Goal: Transaction & Acquisition: Purchase product/service

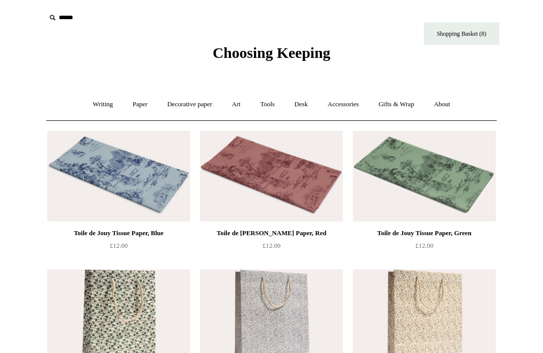
click at [476, 37] on link "Shopping Basket (8)" at bounding box center [461, 33] width 75 height 23
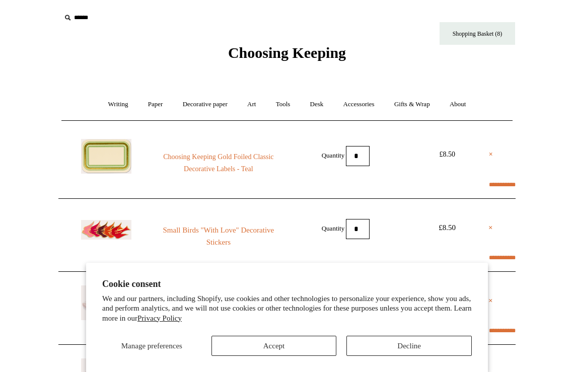
click at [283, 336] on button "Accept" at bounding box center [273, 346] width 125 height 20
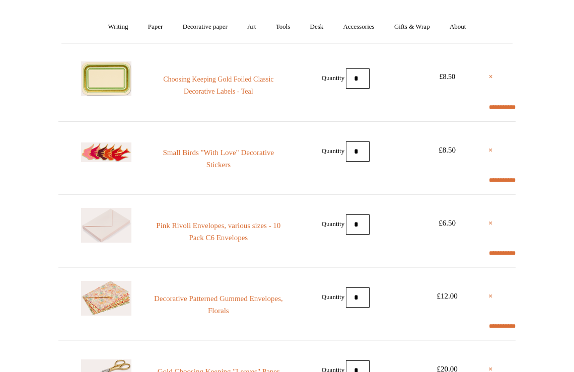
scroll to position [288, 0]
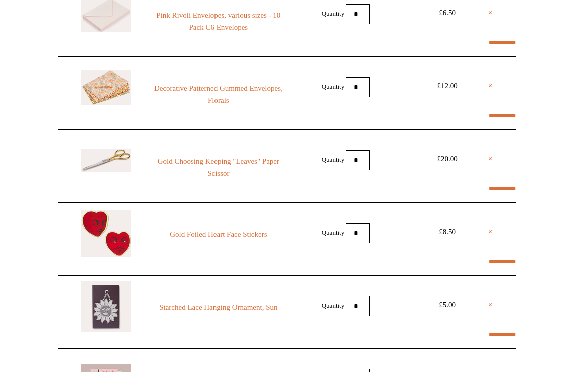
select select "*******"
type input "****"
click at [189, 83] on link "Decorative Patterned Gummed Envelopes, Florals" at bounding box center [218, 94] width 137 height 24
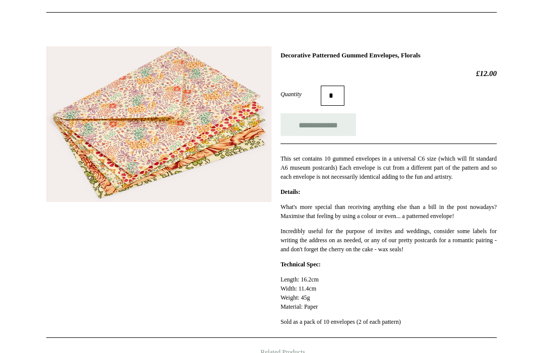
scroll to position [22, 0]
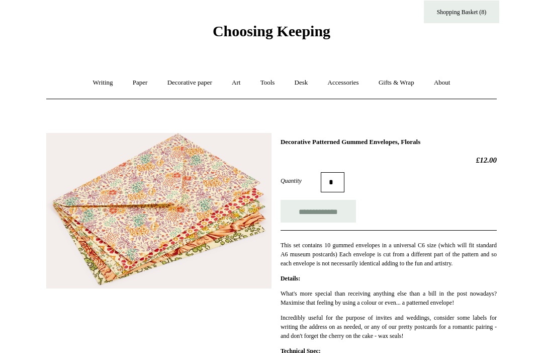
click at [99, 80] on link "Writing +" at bounding box center [103, 82] width 38 height 27
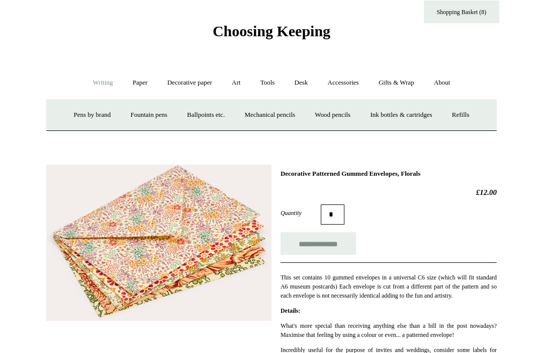
click at [81, 112] on link "Pens by brand +" at bounding box center [92, 115] width 55 height 27
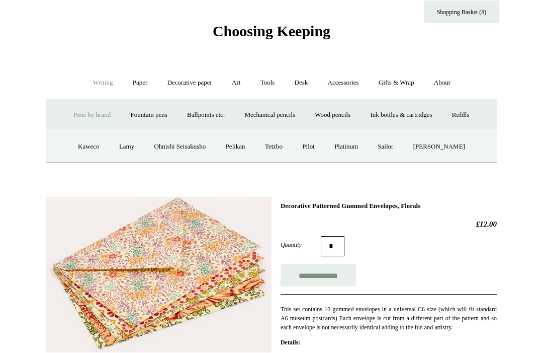
click at [237, 80] on link "Art +" at bounding box center [236, 82] width 27 height 27
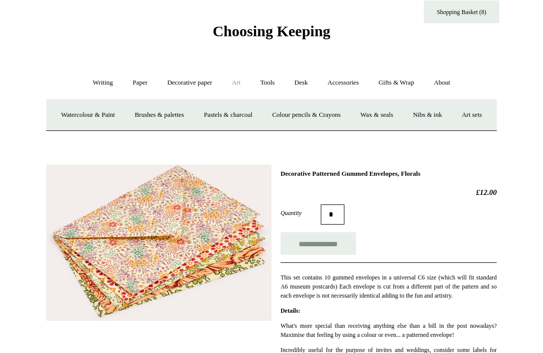
click at [93, 108] on link "Watercolour & Paint" at bounding box center [88, 115] width 72 height 27
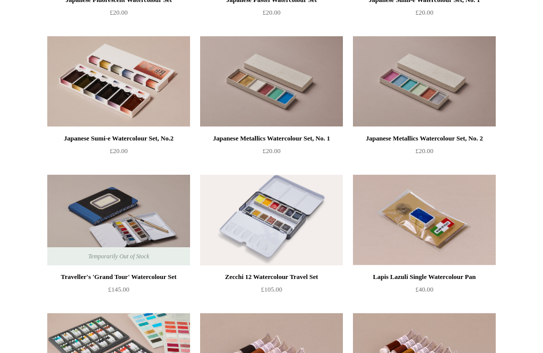
scroll to position [1681, 0]
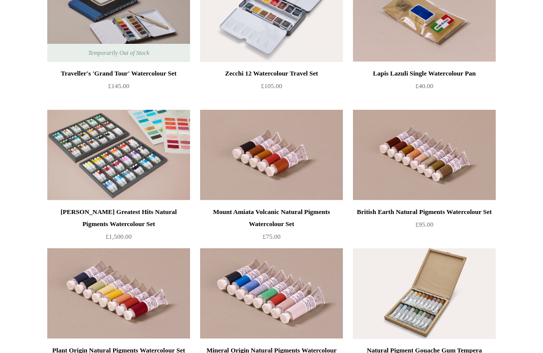
click at [453, 18] on img at bounding box center [424, 17] width 143 height 91
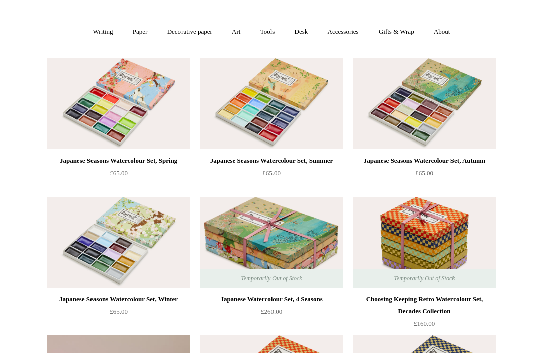
scroll to position [0, 0]
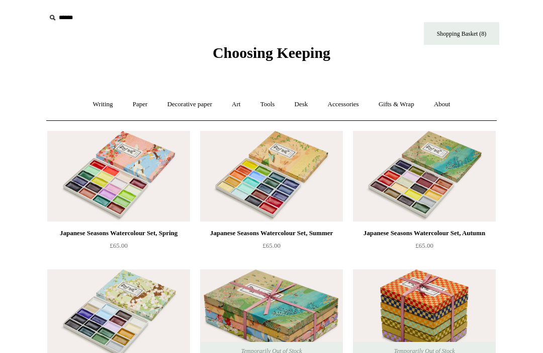
click at [239, 108] on link "Art +" at bounding box center [236, 104] width 27 height 27
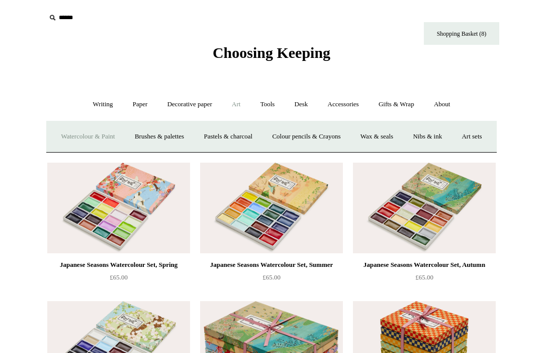
click at [333, 130] on link "Colour pencils & Crayons" at bounding box center [306, 136] width 87 height 27
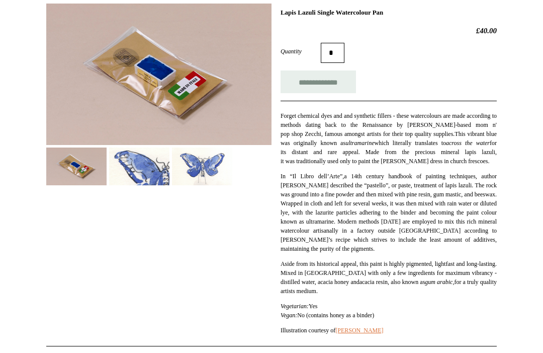
scroll to position [190, 0]
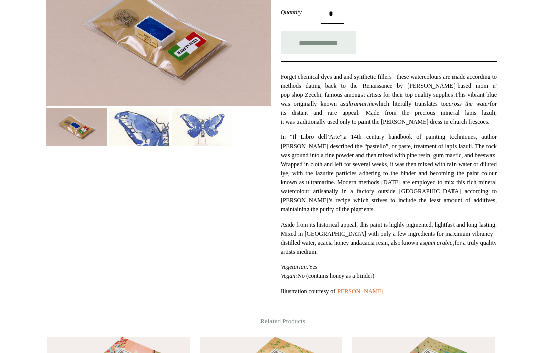
click at [219, 128] on img at bounding box center [202, 127] width 60 height 38
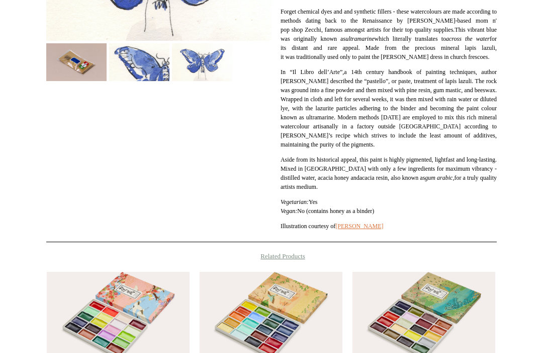
scroll to position [408, 0]
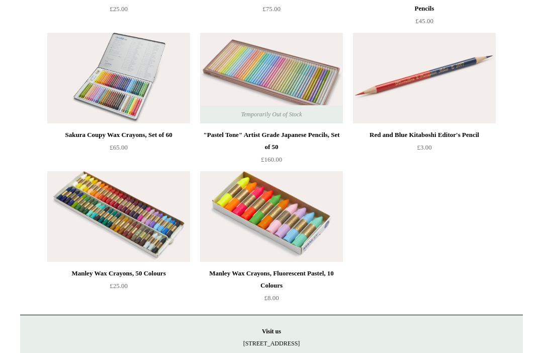
scroll to position [460, 0]
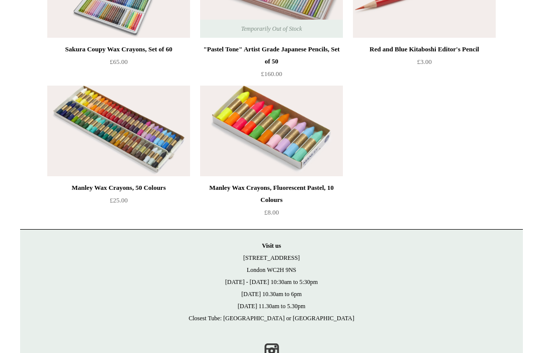
click at [315, 123] on img at bounding box center [271, 131] width 143 height 91
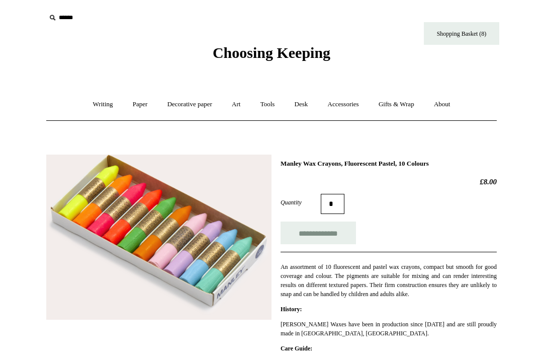
click at [235, 104] on link "Art +" at bounding box center [236, 104] width 27 height 27
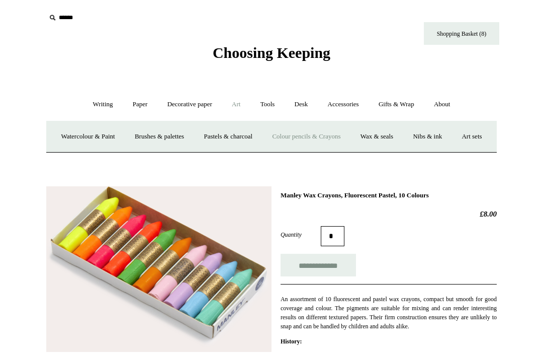
click at [254, 136] on link "Pastels & charcoal" at bounding box center [228, 136] width 67 height 27
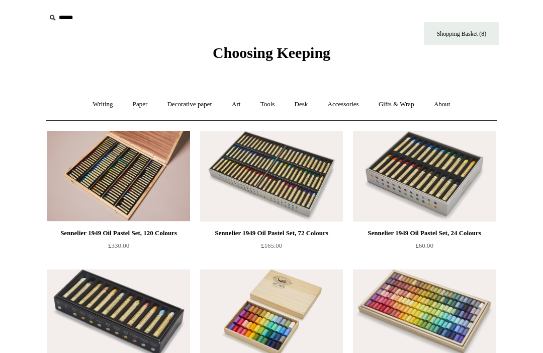
click at [238, 107] on link "Art +" at bounding box center [236, 104] width 27 height 27
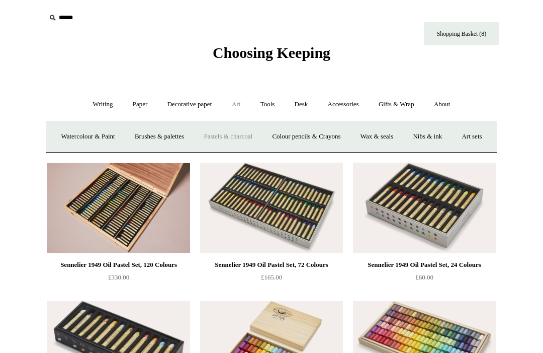
click at [402, 134] on link "Wax & seals" at bounding box center [377, 136] width 51 height 27
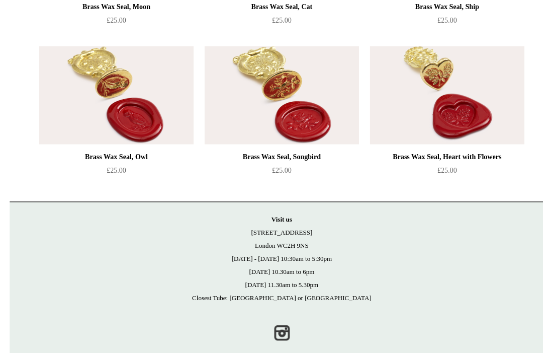
scroll to position [885, 0]
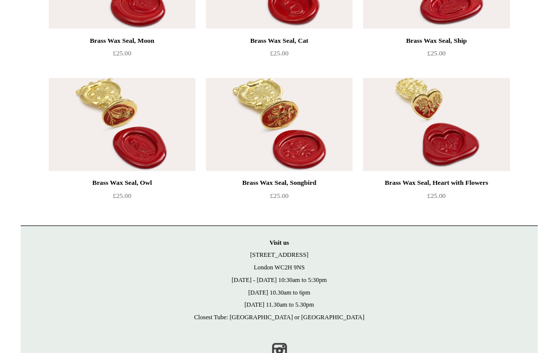
click at [445, 105] on img at bounding box center [424, 120] width 143 height 91
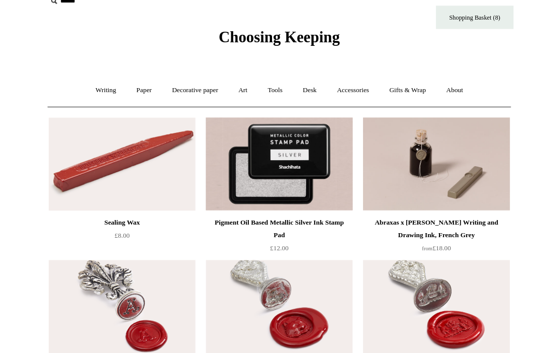
scroll to position [7, 0]
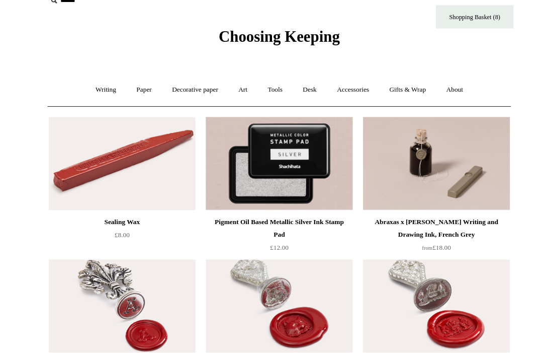
click at [310, 87] on link "Desk +" at bounding box center [302, 97] width 32 height 27
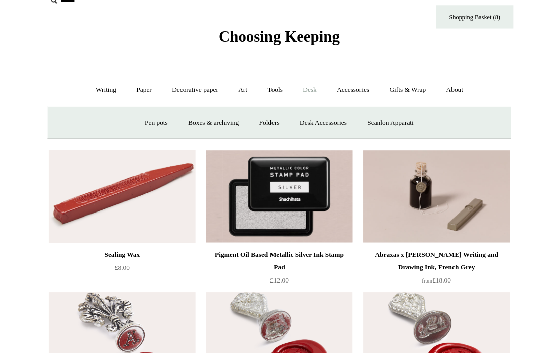
click at [249, 87] on link "Art +" at bounding box center [236, 97] width 27 height 27
click at [451, 117] on link "Nibs & ink" at bounding box center [427, 129] width 47 height 27
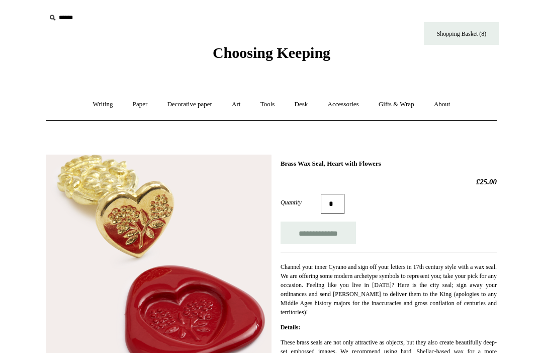
click at [315, 237] on input "**********" at bounding box center [318, 232] width 75 height 23
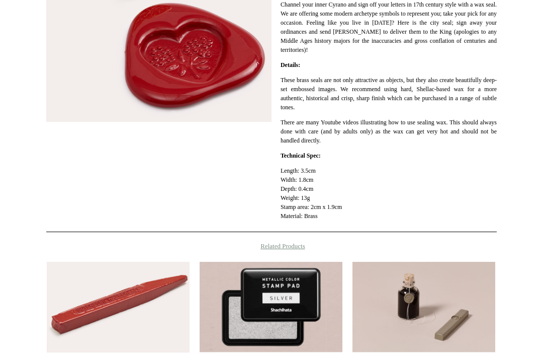
type input "**********"
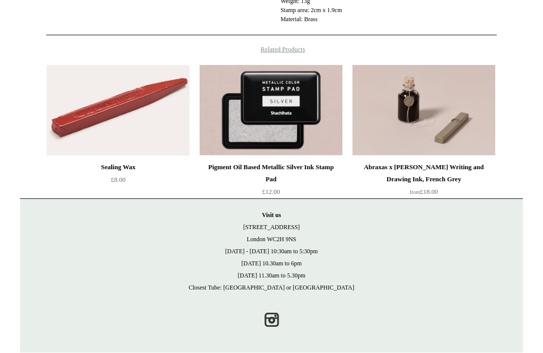
scroll to position [462, 0]
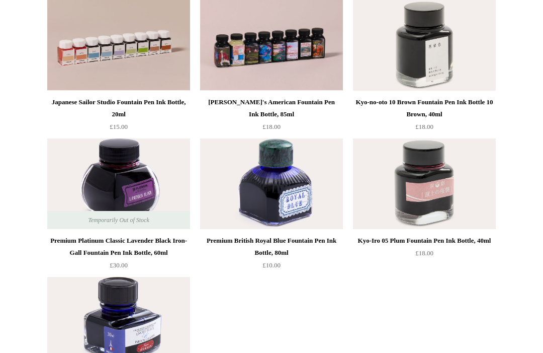
scroll to position [407, 0]
click at [64, 38] on img at bounding box center [118, 46] width 143 height 91
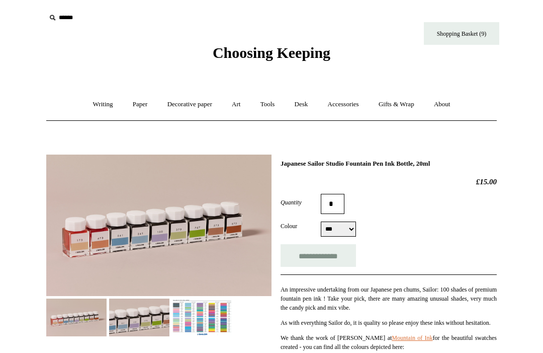
select select "***"
click at [343, 226] on select "*** *** *** *** *** *** *** *** *** *** *** *** *** *** *** *** *** *** *** ***…" at bounding box center [338, 228] width 35 height 15
click at [223, 308] on img at bounding box center [202, 317] width 60 height 38
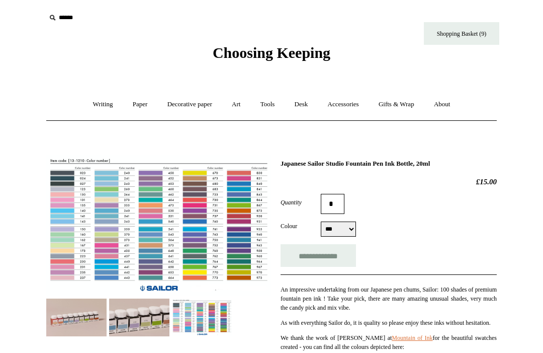
click at [342, 230] on select "*** *** *** *** *** *** *** *** *** *** *** *** *** *** *** *** *** *** *** ***…" at bounding box center [338, 228] width 35 height 15
click at [355, 104] on link "Accessories +" at bounding box center [343, 104] width 49 height 27
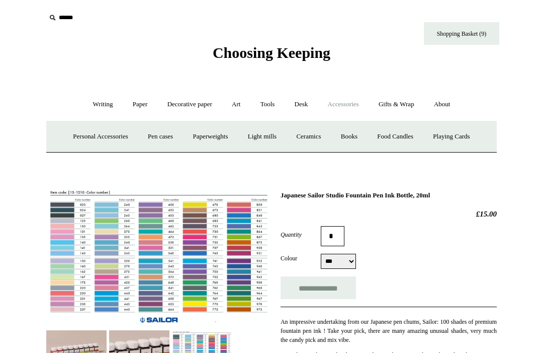
click at [259, 143] on link "Light mills" at bounding box center [262, 136] width 47 height 27
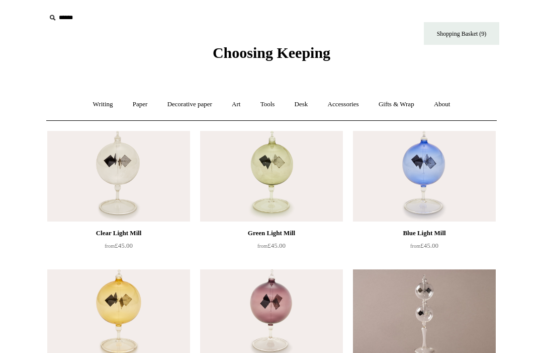
click at [413, 109] on link "Gifts & Wrap +" at bounding box center [397, 104] width 54 height 27
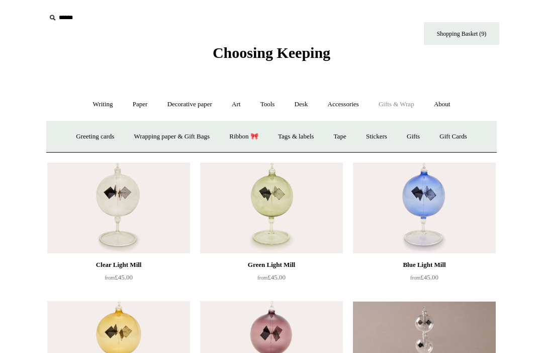
click at [198, 130] on link "Wrapping paper & Gift Bags" at bounding box center [172, 136] width 94 height 27
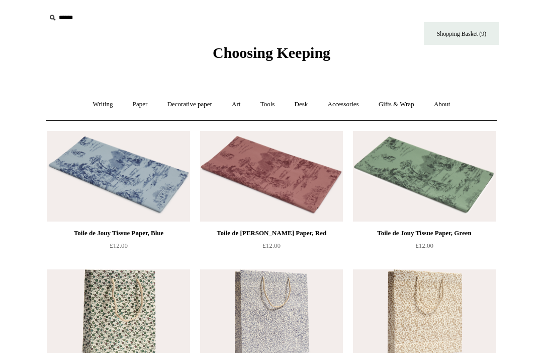
click at [94, 110] on link "Writing +" at bounding box center [103, 104] width 38 height 27
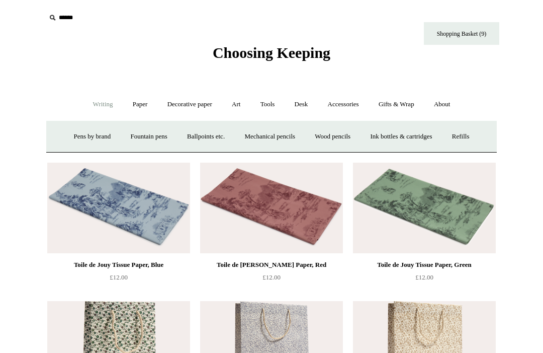
click at [93, 147] on link "Pens by brand +" at bounding box center [92, 136] width 55 height 27
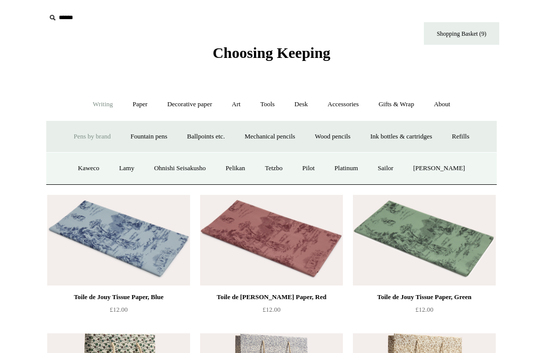
click at [92, 171] on link "Kaweco" at bounding box center [89, 168] width 40 height 27
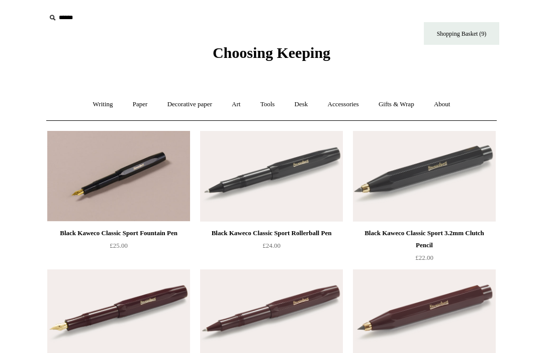
click at [96, 103] on link "Writing +" at bounding box center [103, 104] width 38 height 27
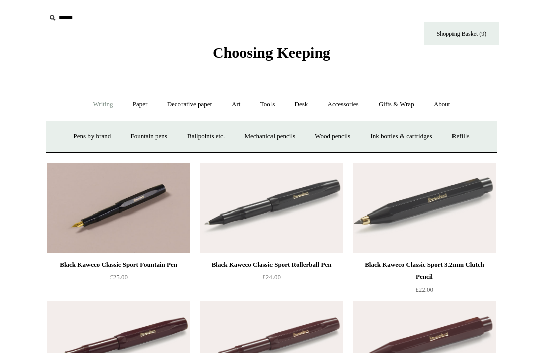
click at [77, 134] on link "Pens by brand +" at bounding box center [92, 136] width 55 height 27
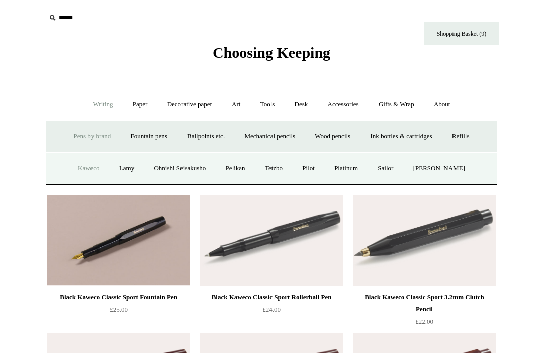
click at [125, 166] on link "Lamy" at bounding box center [126, 168] width 33 height 27
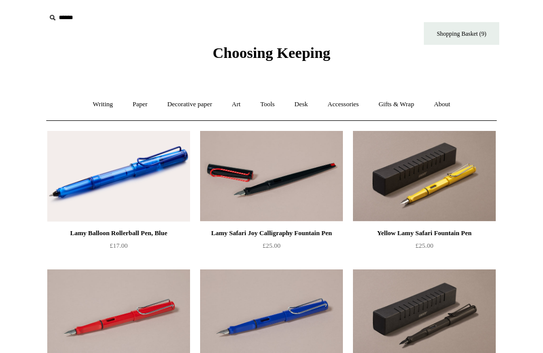
click at [92, 106] on link "Writing +" at bounding box center [103, 104] width 38 height 27
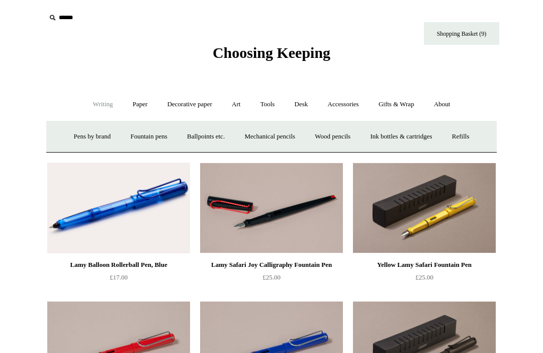
click at [81, 138] on link "Pens by brand +" at bounding box center [92, 136] width 55 height 27
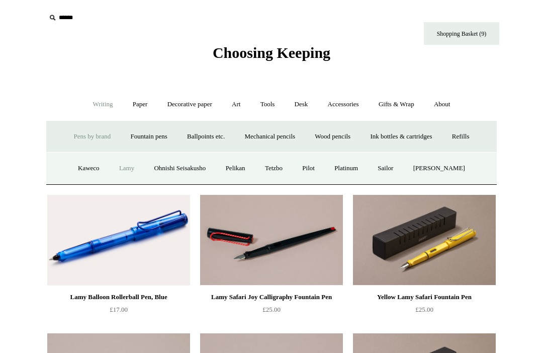
click at [180, 171] on link "Ohnishi Seisakusho" at bounding box center [180, 168] width 70 height 27
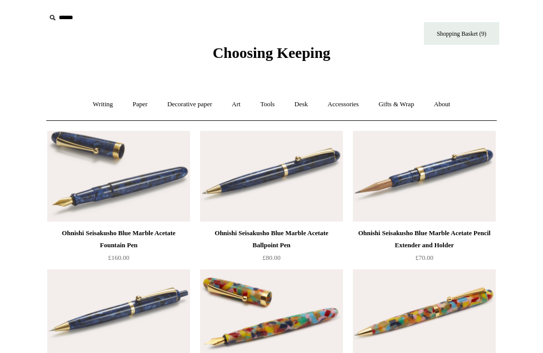
click at [87, 102] on link "Writing +" at bounding box center [103, 104] width 38 height 27
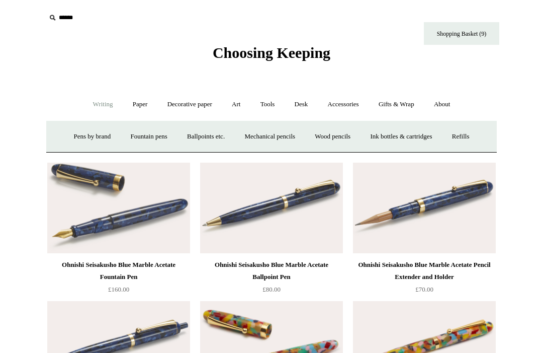
click at [72, 131] on link "Pens by brand +" at bounding box center [92, 136] width 55 height 27
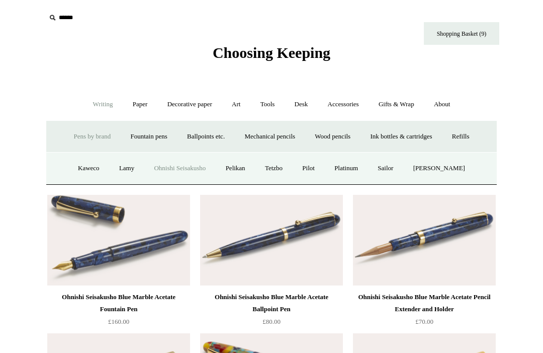
click at [242, 174] on link "Pelikan" at bounding box center [236, 168] width 38 height 27
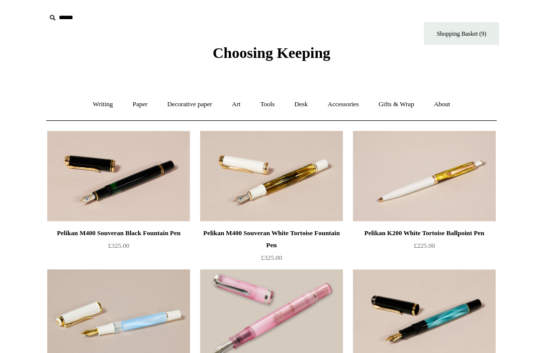
click at [94, 104] on link "Writing +" at bounding box center [103, 104] width 38 height 27
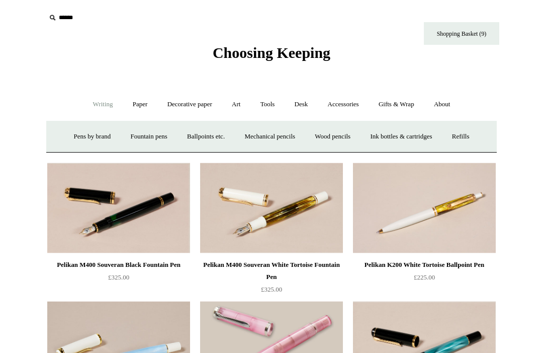
click at [75, 133] on link "Pens by brand +" at bounding box center [92, 136] width 55 height 27
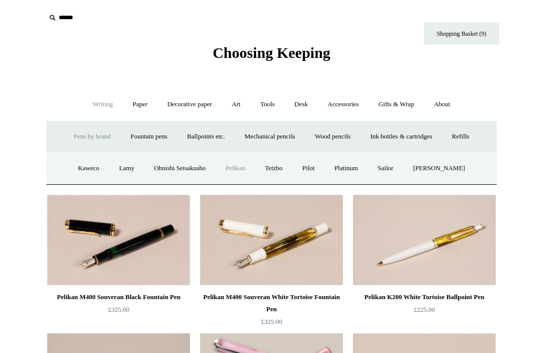
click at [283, 173] on link "Tetzbo" at bounding box center [274, 168] width 36 height 27
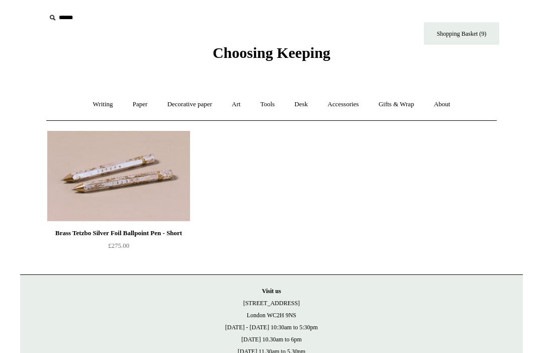
click at [97, 103] on link "Writing +" at bounding box center [103, 104] width 38 height 27
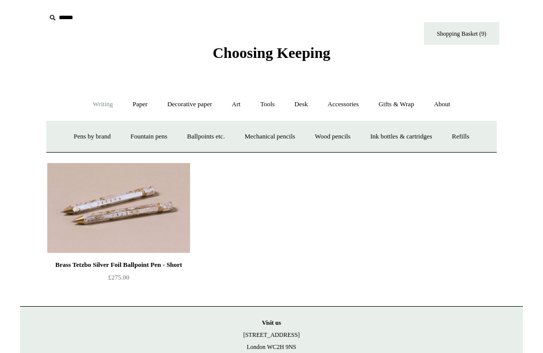
click at [68, 137] on link "Pens by brand +" at bounding box center [92, 136] width 55 height 27
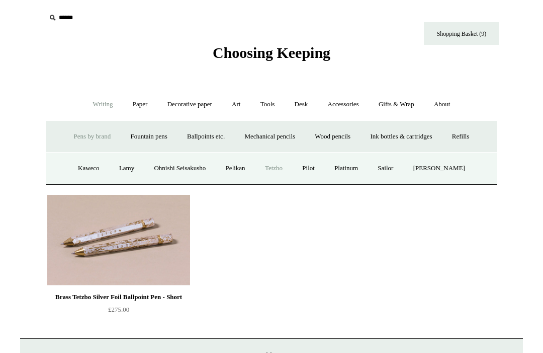
click at [311, 169] on link "Pilot" at bounding box center [308, 168] width 31 height 27
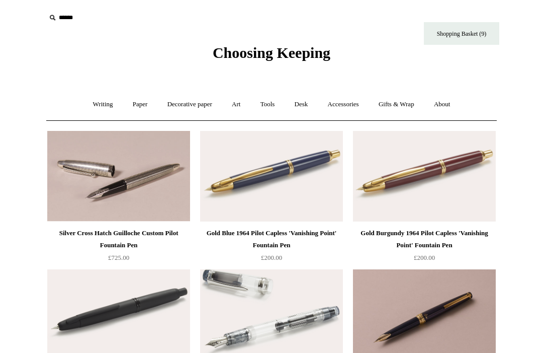
click at [92, 97] on link "Writing +" at bounding box center [103, 104] width 38 height 27
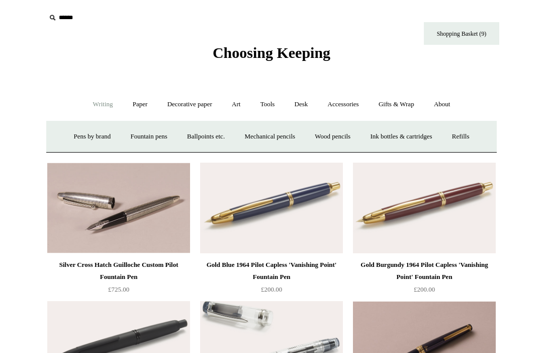
click at [70, 134] on link "Pens by brand +" at bounding box center [92, 136] width 55 height 27
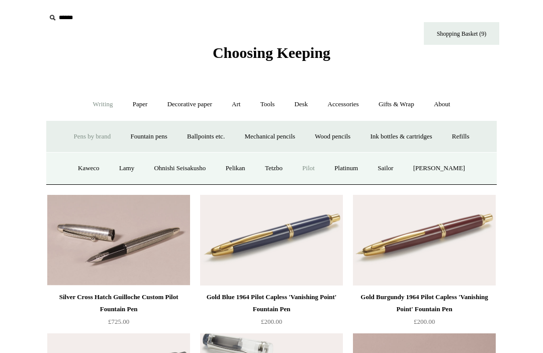
click at [357, 169] on link "Platinum" at bounding box center [347, 168] width 42 height 27
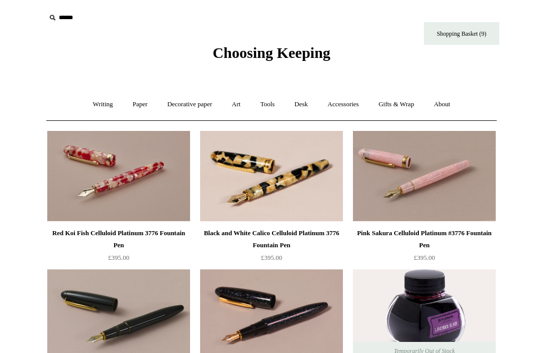
click at [93, 99] on link "Writing +" at bounding box center [103, 104] width 38 height 27
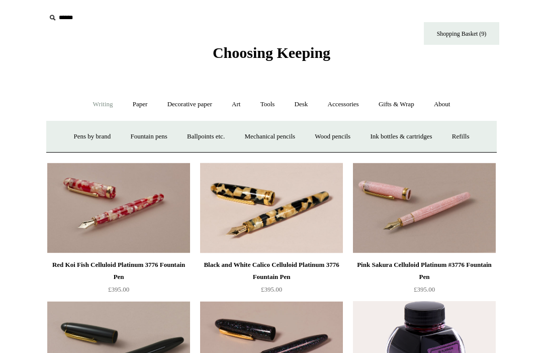
click at [71, 136] on link "Pens by brand +" at bounding box center [92, 136] width 55 height 27
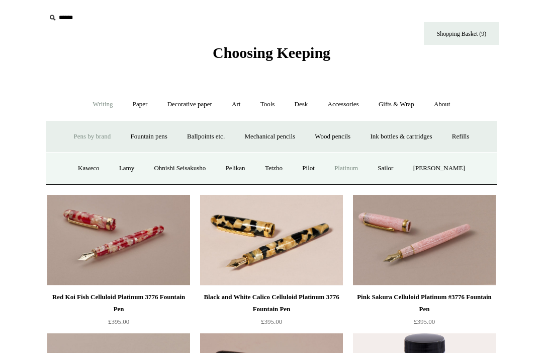
click at [402, 173] on link "Sailor" at bounding box center [386, 168] width 34 height 27
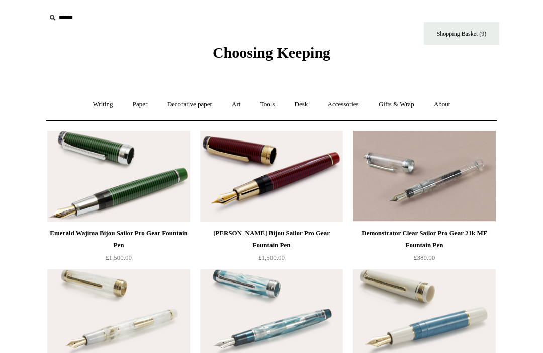
click at [92, 103] on link "Writing +" at bounding box center [103, 104] width 38 height 27
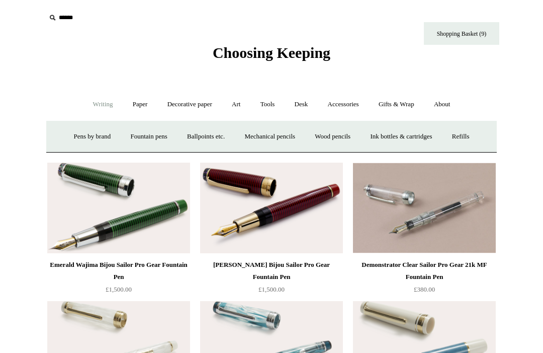
click at [72, 138] on link "Pens by brand +" at bounding box center [92, 136] width 55 height 27
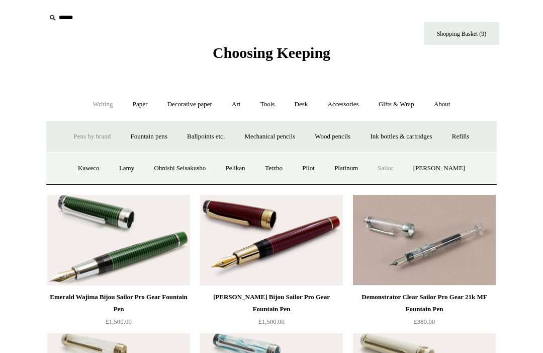
click at [449, 171] on link "[PERSON_NAME]" at bounding box center [440, 168] width 70 height 27
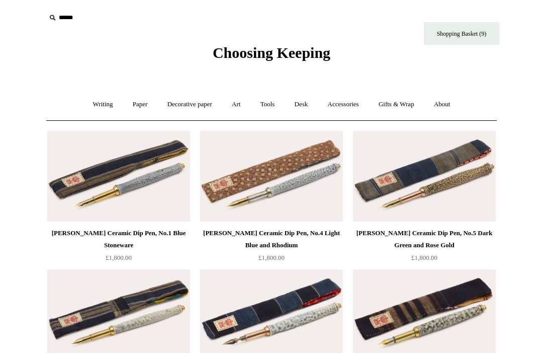
click at [93, 100] on link "Writing +" at bounding box center [103, 104] width 38 height 27
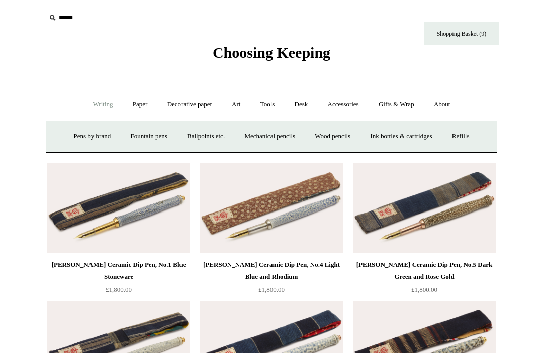
click at [191, 143] on link "Ballpoints etc. +" at bounding box center [206, 136] width 56 height 27
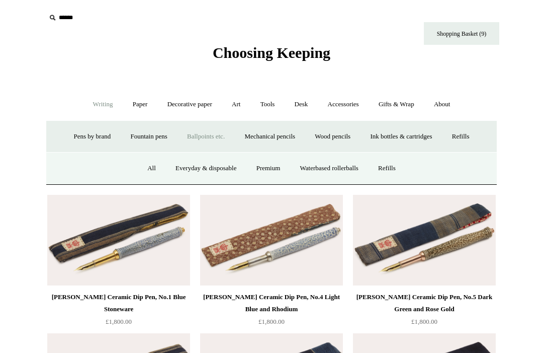
click at [293, 128] on link "Mechanical pencils +" at bounding box center [269, 136] width 69 height 27
click at [337, 137] on link "Wood pencils +" at bounding box center [333, 136] width 54 height 27
click at [115, 168] on link "All" at bounding box center [125, 168] width 27 height 27
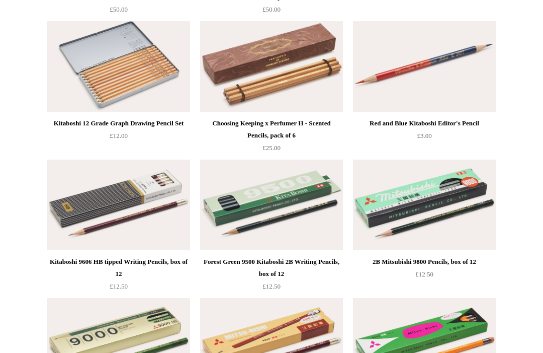
scroll to position [837, 0]
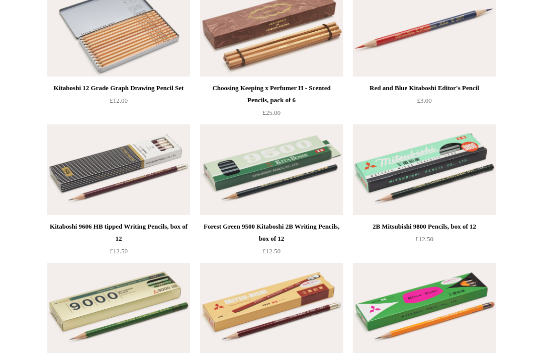
click at [145, 28] on img at bounding box center [118, 31] width 143 height 91
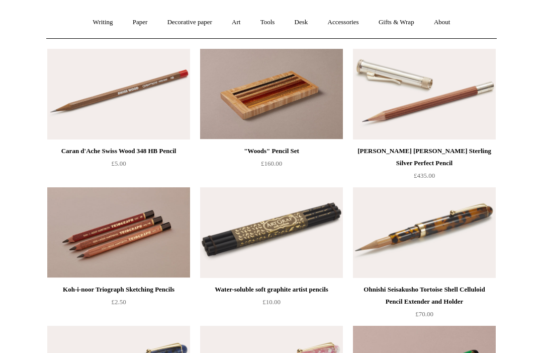
scroll to position [0, 0]
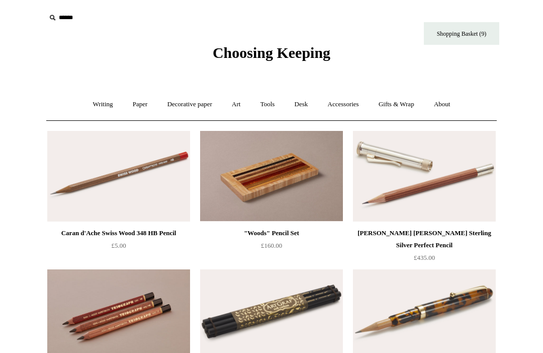
click at [140, 105] on link "Paper +" at bounding box center [140, 104] width 33 height 27
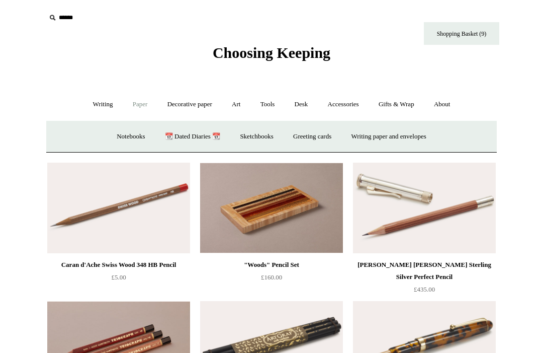
click at [103, 113] on link "Writing +" at bounding box center [103, 104] width 38 height 27
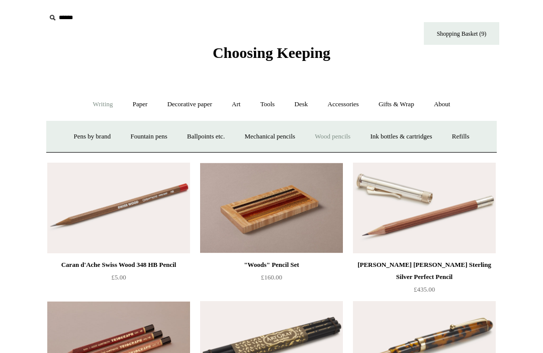
click at [413, 133] on link "Ink bottles & cartridges +" at bounding box center [401, 136] width 80 height 27
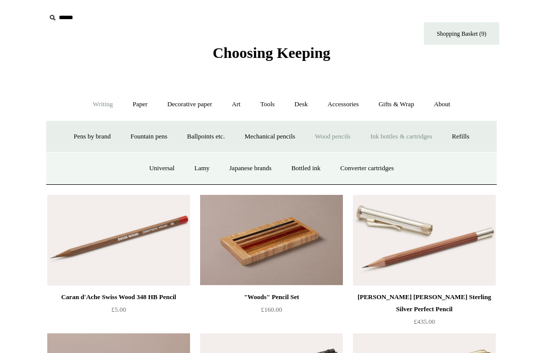
click at [170, 165] on link "Universal" at bounding box center [162, 168] width 44 height 27
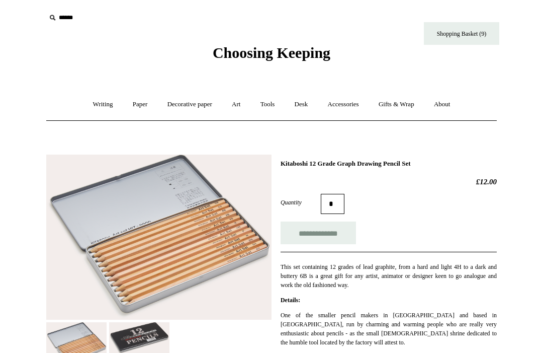
click at [313, 234] on input "**********" at bounding box center [318, 232] width 75 height 23
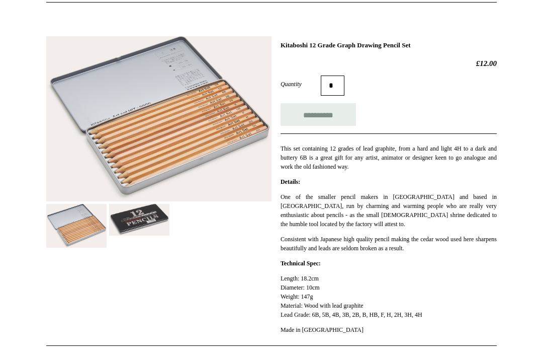
type input "**********"
click at [147, 205] on img at bounding box center [139, 220] width 60 height 32
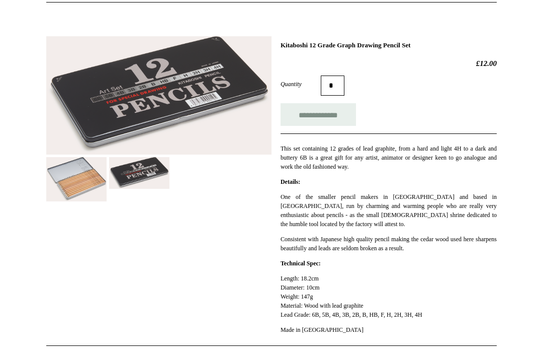
scroll to position [151, 0]
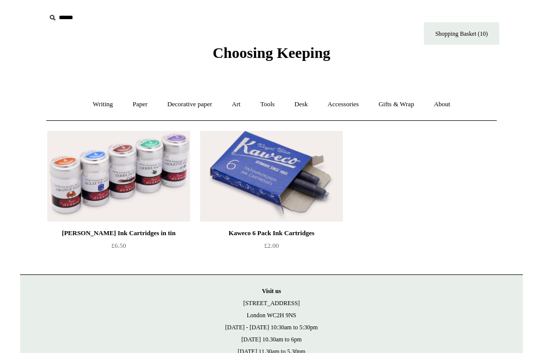
click at [95, 109] on link "Writing +" at bounding box center [103, 104] width 38 height 27
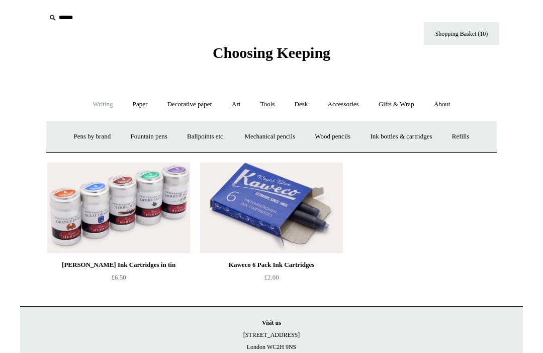
click at [268, 130] on link "Mechanical pencils +" at bounding box center [269, 136] width 69 height 27
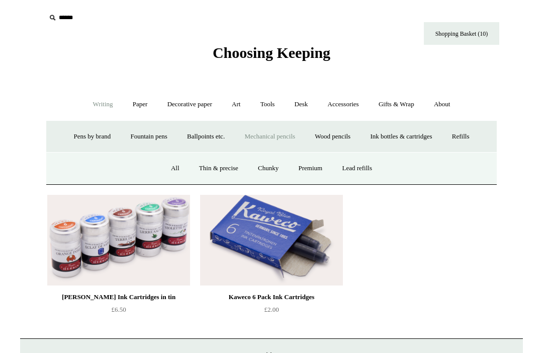
click at [164, 176] on link "All" at bounding box center [175, 168] width 27 height 27
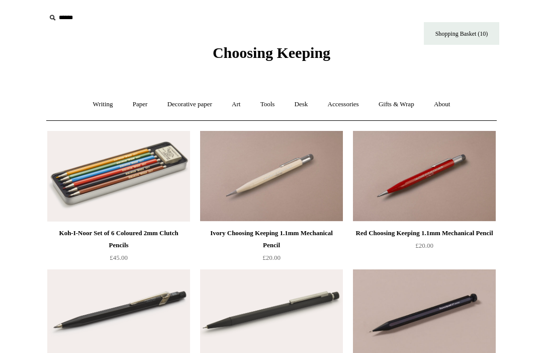
click at [192, 99] on link "Decorative paper +" at bounding box center [189, 104] width 63 height 27
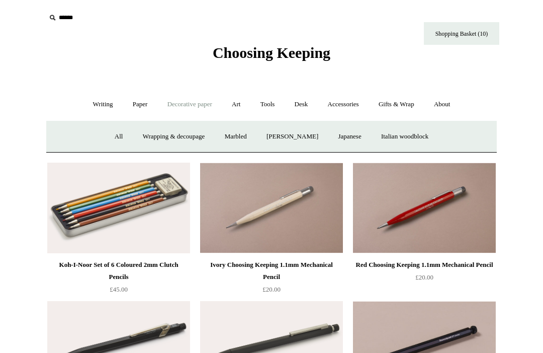
click at [417, 141] on link "Italian woodblock" at bounding box center [404, 136] width 65 height 27
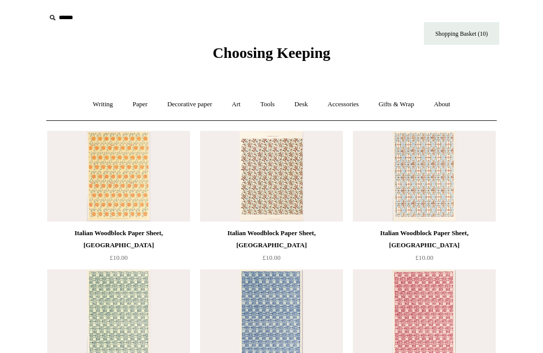
click at [187, 91] on link "Decorative paper +" at bounding box center [189, 104] width 63 height 27
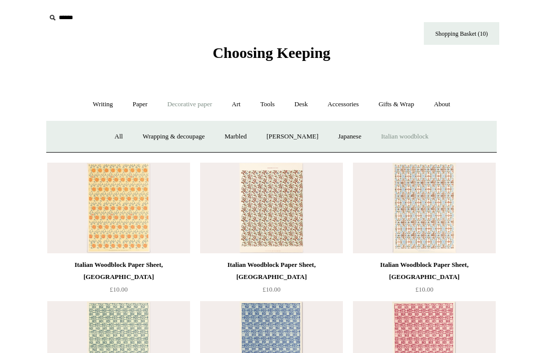
click at [106, 144] on link "All" at bounding box center [119, 136] width 27 height 27
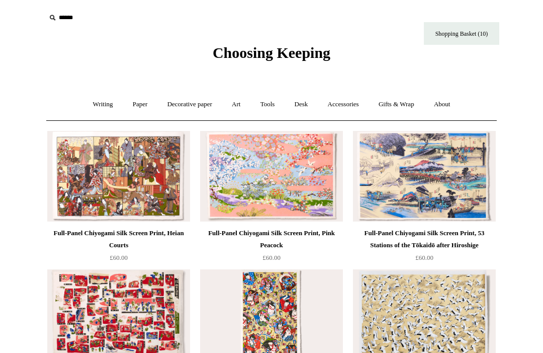
click at [241, 102] on link "Art +" at bounding box center [236, 104] width 27 height 27
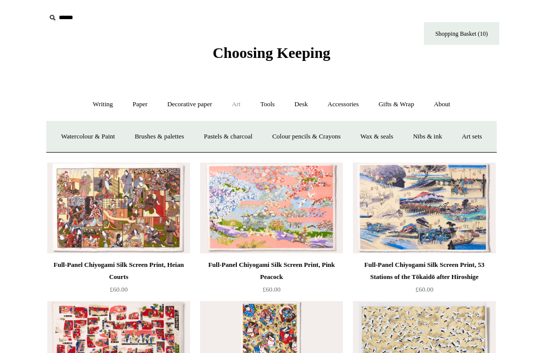
click at [283, 95] on link "Tools +" at bounding box center [268, 104] width 33 height 27
click at [291, 134] on link "Glue" at bounding box center [289, 136] width 31 height 27
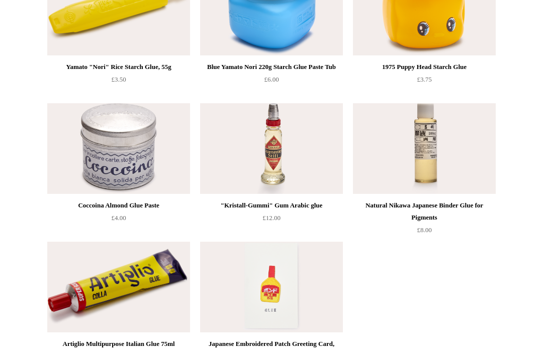
scroll to position [166, 0]
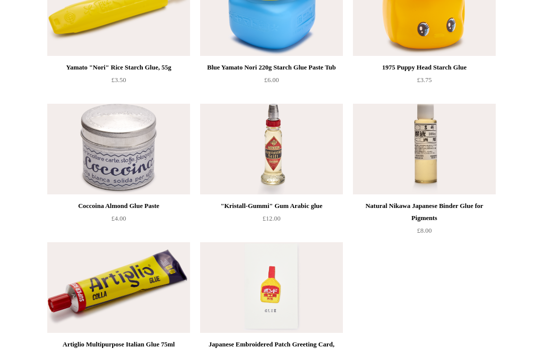
click at [451, 41] on img at bounding box center [424, 10] width 143 height 91
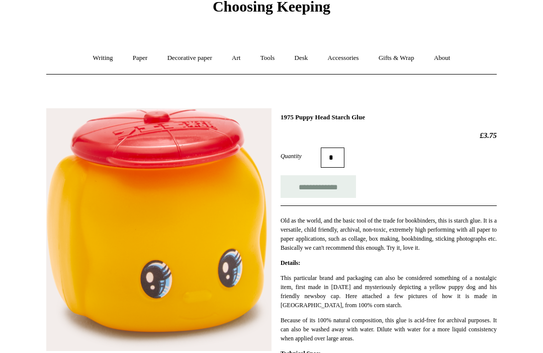
scroll to position [111, 0]
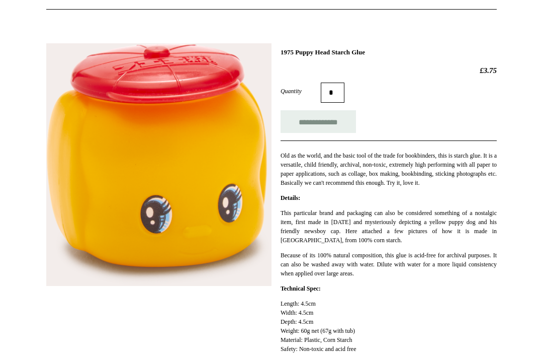
click at [328, 132] on input "**********" at bounding box center [318, 121] width 75 height 23
type input "**********"
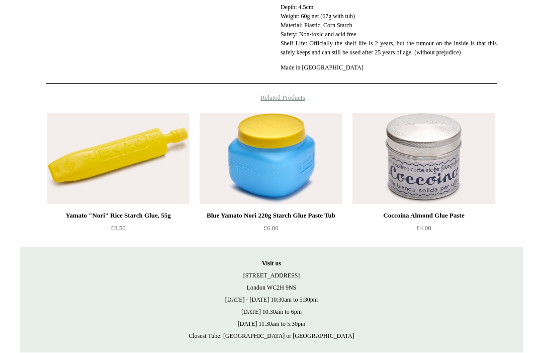
scroll to position [426, 0]
click at [456, 154] on img at bounding box center [424, 158] width 143 height 91
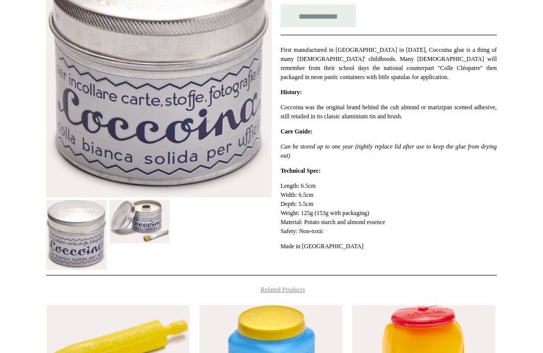
scroll to position [216, 0]
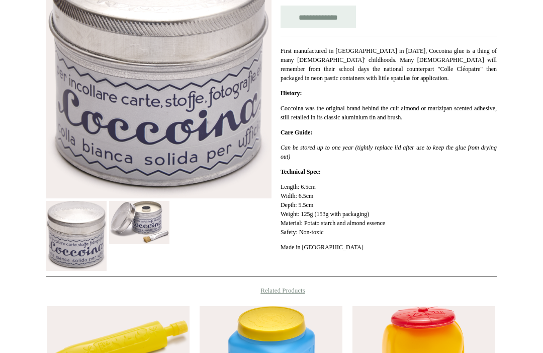
click at [177, 207] on div at bounding box center [158, 101] width 225 height 340
click at [154, 213] on img at bounding box center [139, 222] width 60 height 43
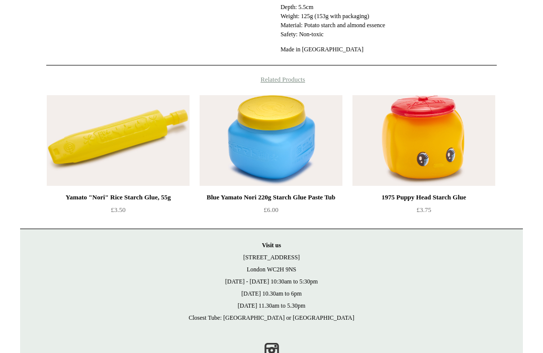
scroll to position [413, 0]
click at [151, 125] on img at bounding box center [118, 141] width 143 height 91
